Goal: Use online tool/utility: Use online tool/utility

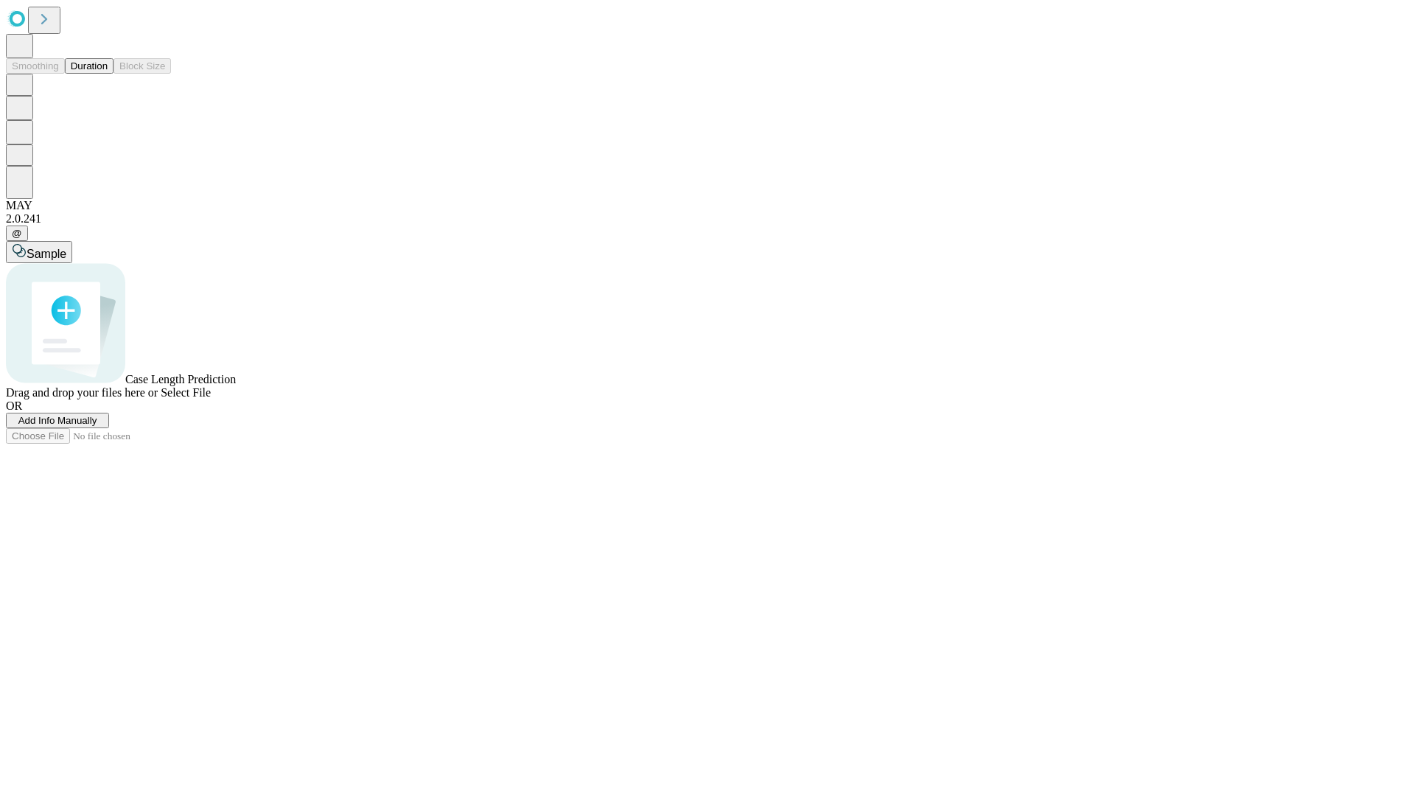
click at [108, 74] on button "Duration" at bounding box center [89, 65] width 49 height 15
click at [97, 426] on span "Add Info Manually" at bounding box center [57, 420] width 79 height 11
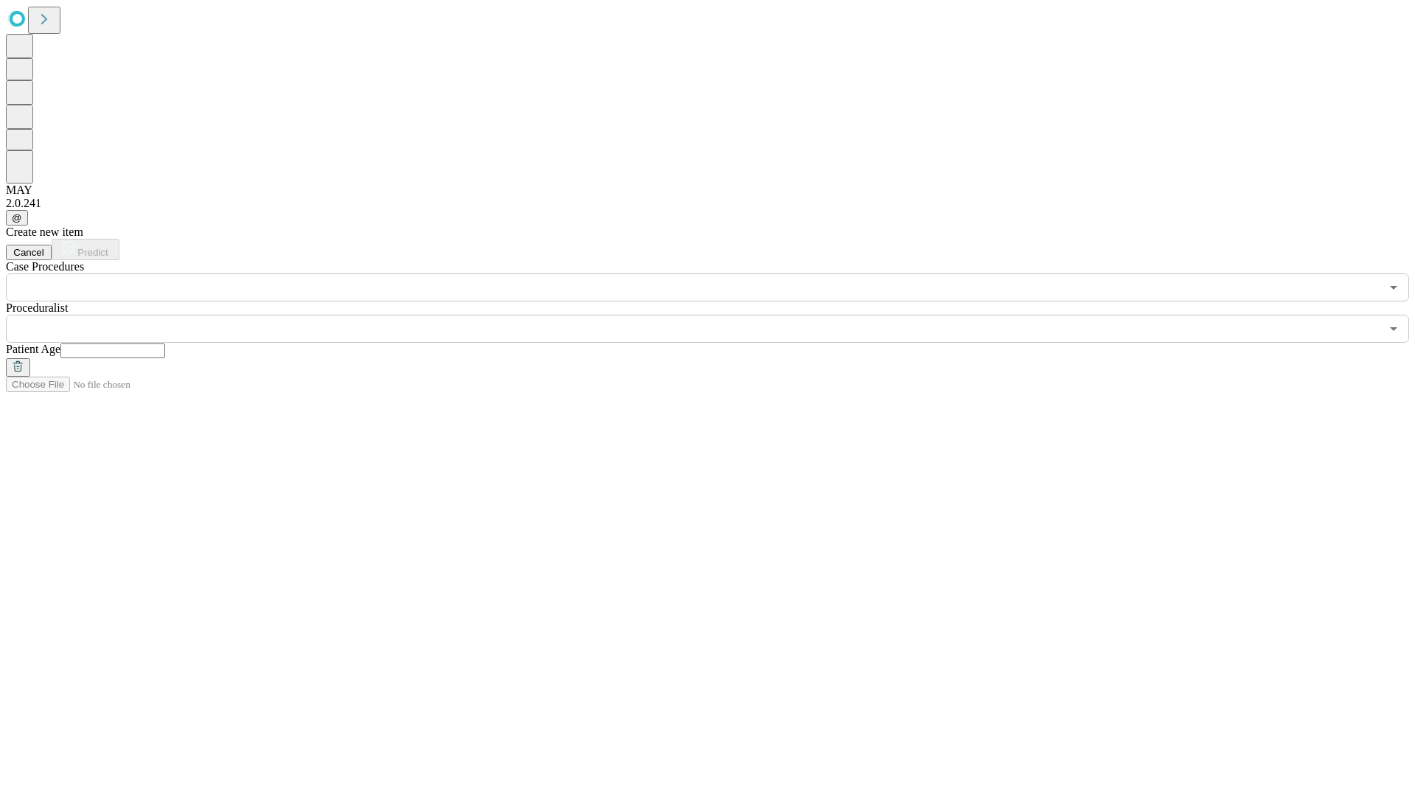
click at [165, 343] on input "text" at bounding box center [112, 350] width 105 height 15
type input "**"
click at [718, 315] on input "text" at bounding box center [693, 329] width 1374 height 28
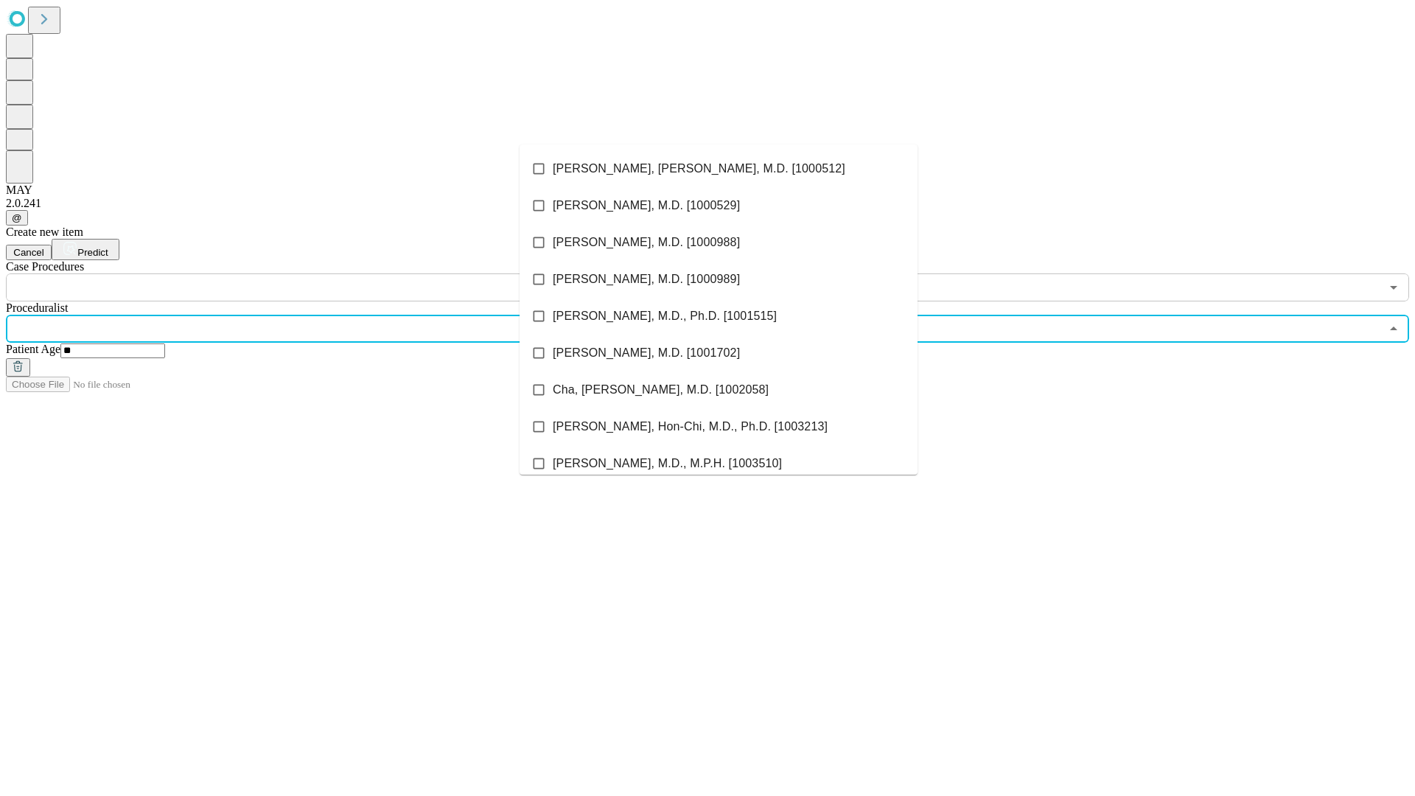
click at [719, 169] on li "[PERSON_NAME], [PERSON_NAME], M.D. [1000512]" at bounding box center [719, 168] width 398 height 37
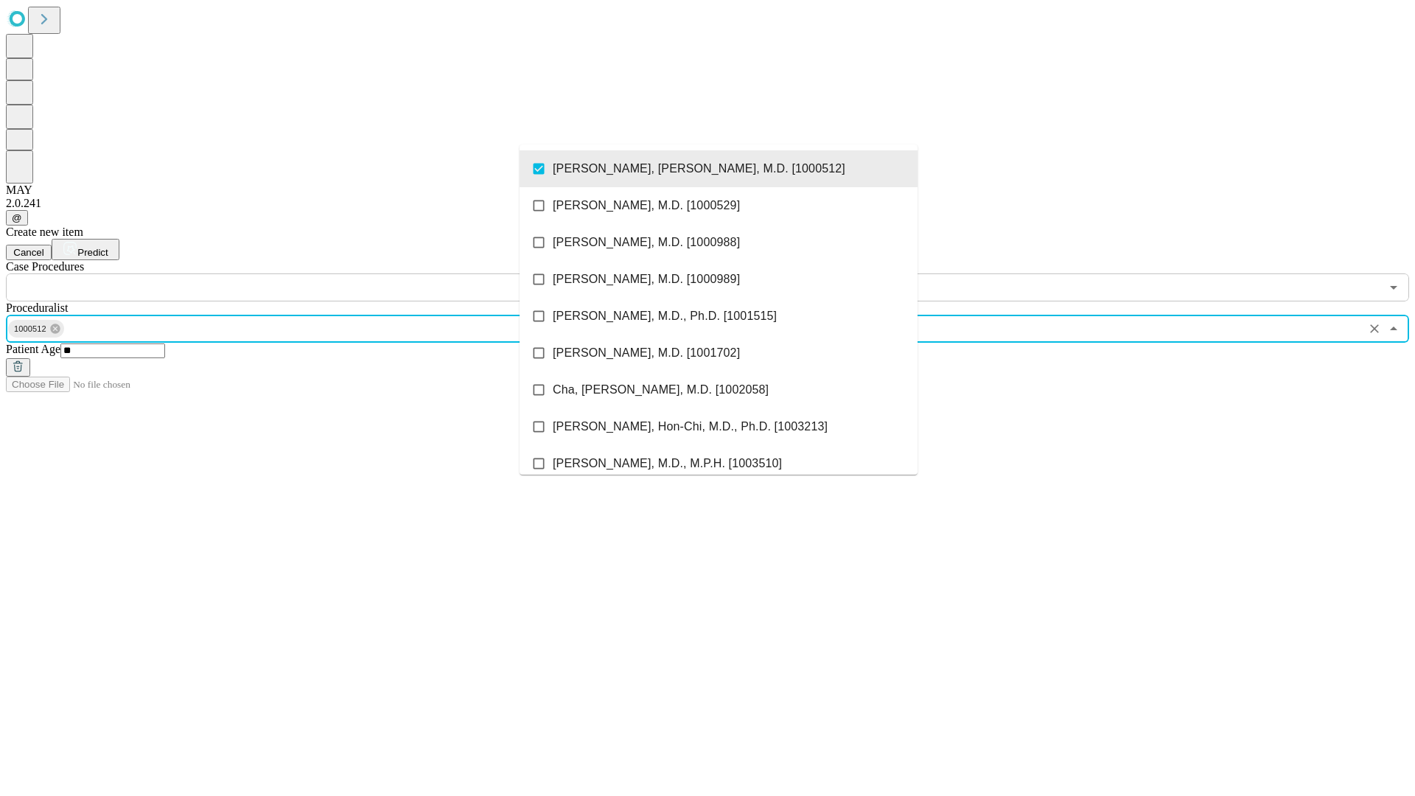
click at [310, 273] on input "text" at bounding box center [693, 287] width 1374 height 28
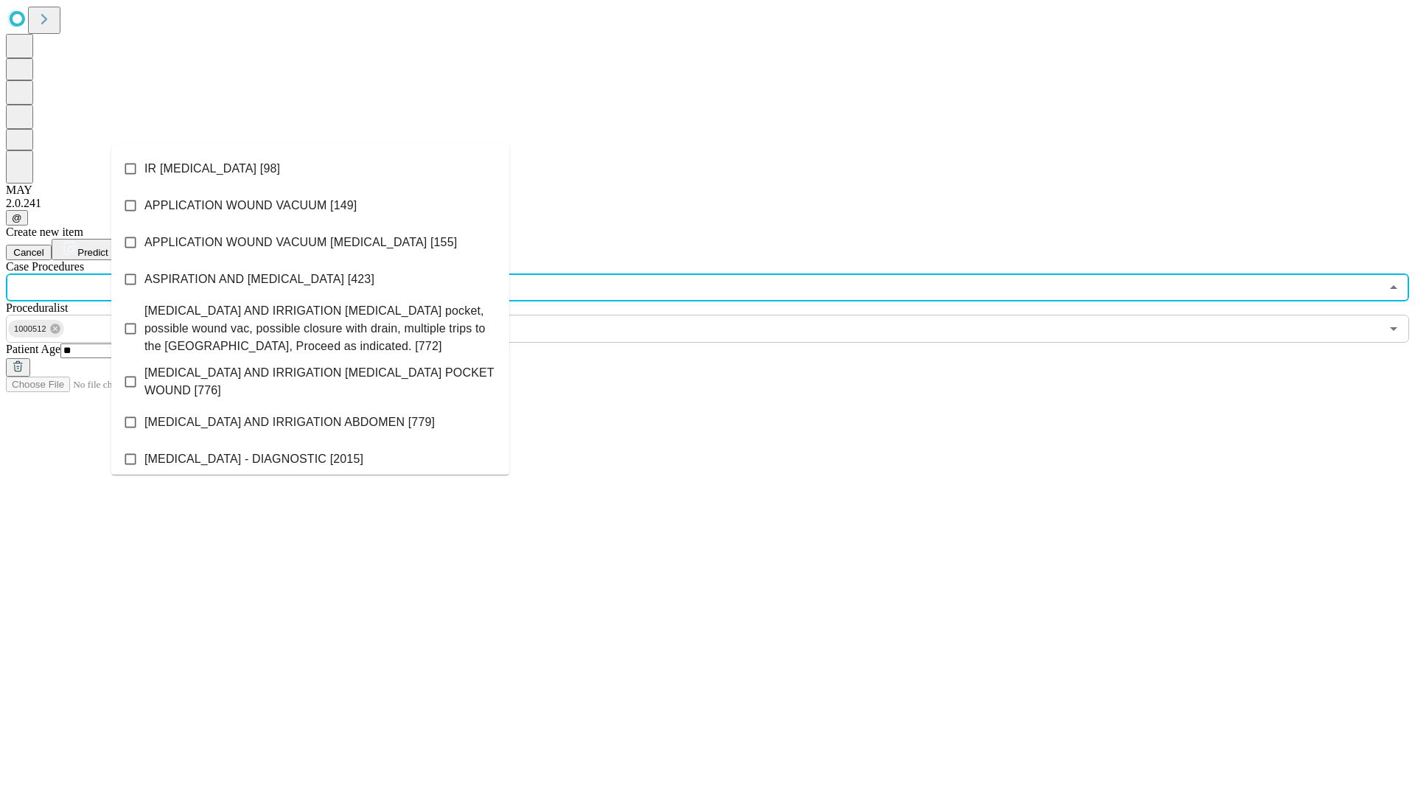
click at [310, 169] on li "IR [MEDICAL_DATA] [98]" at bounding box center [310, 168] width 398 height 37
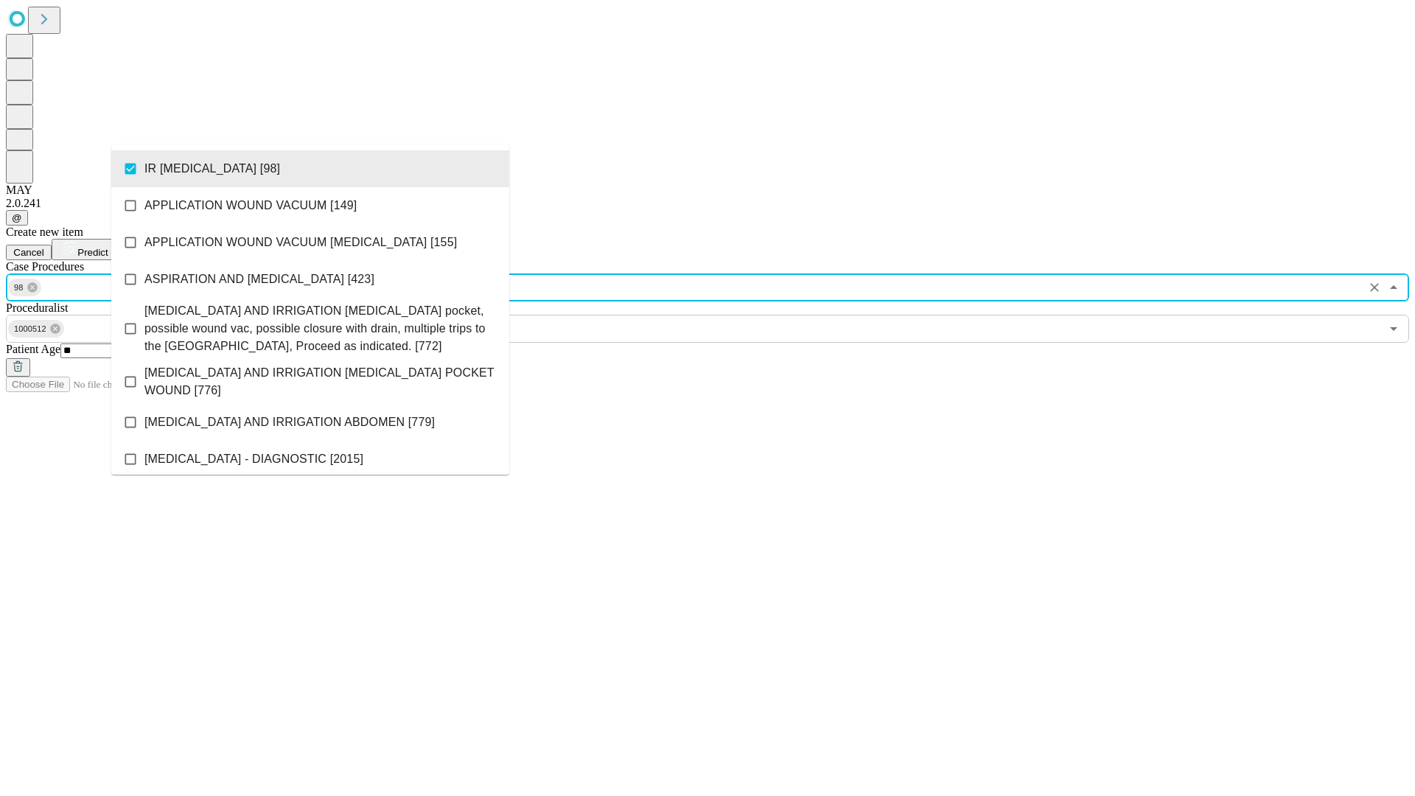
click at [108, 247] on span "Predict" at bounding box center [92, 252] width 30 height 11
